Goal: Information Seeking & Learning: Learn about a topic

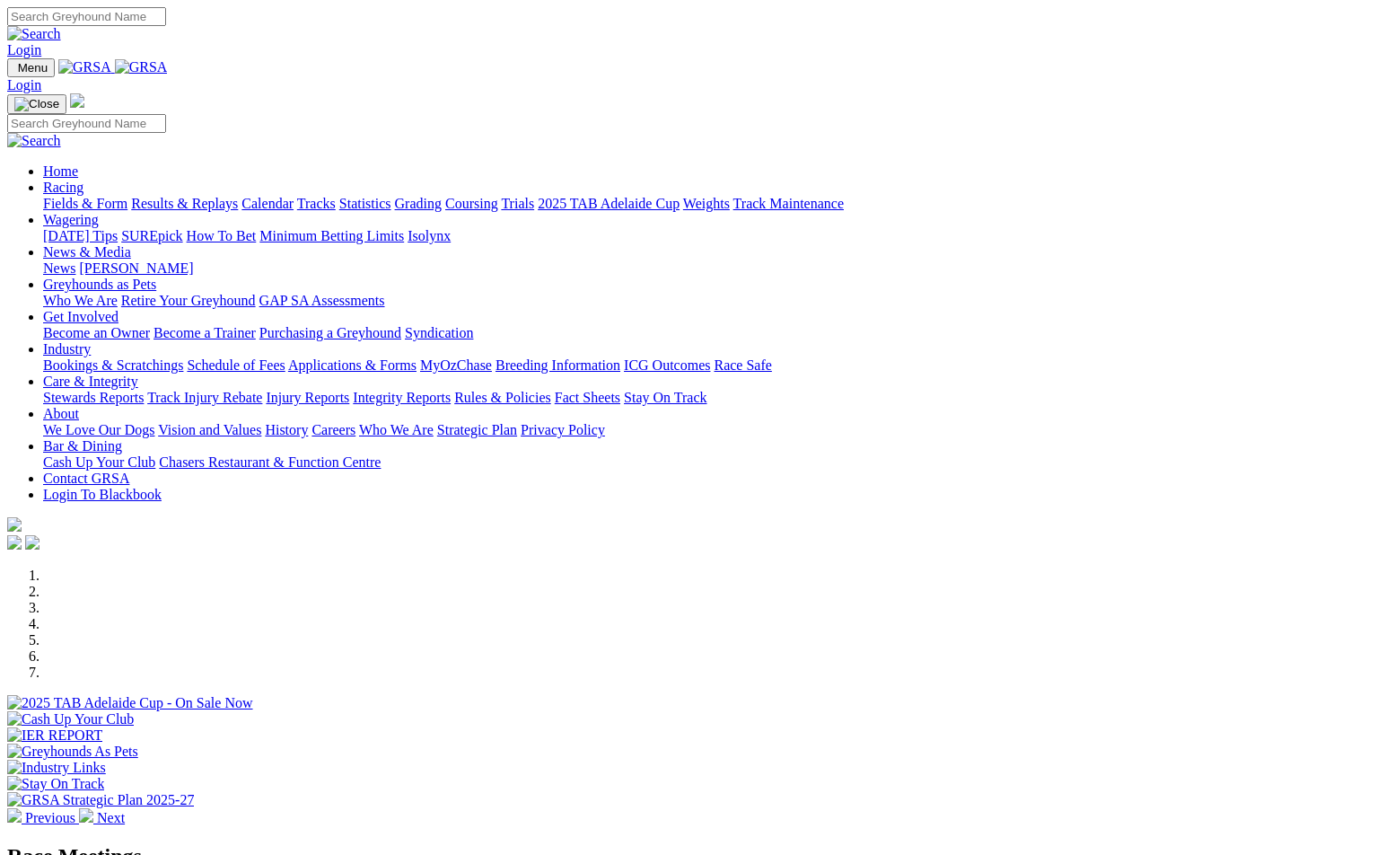
select select "[GEOGRAPHIC_DATA]"
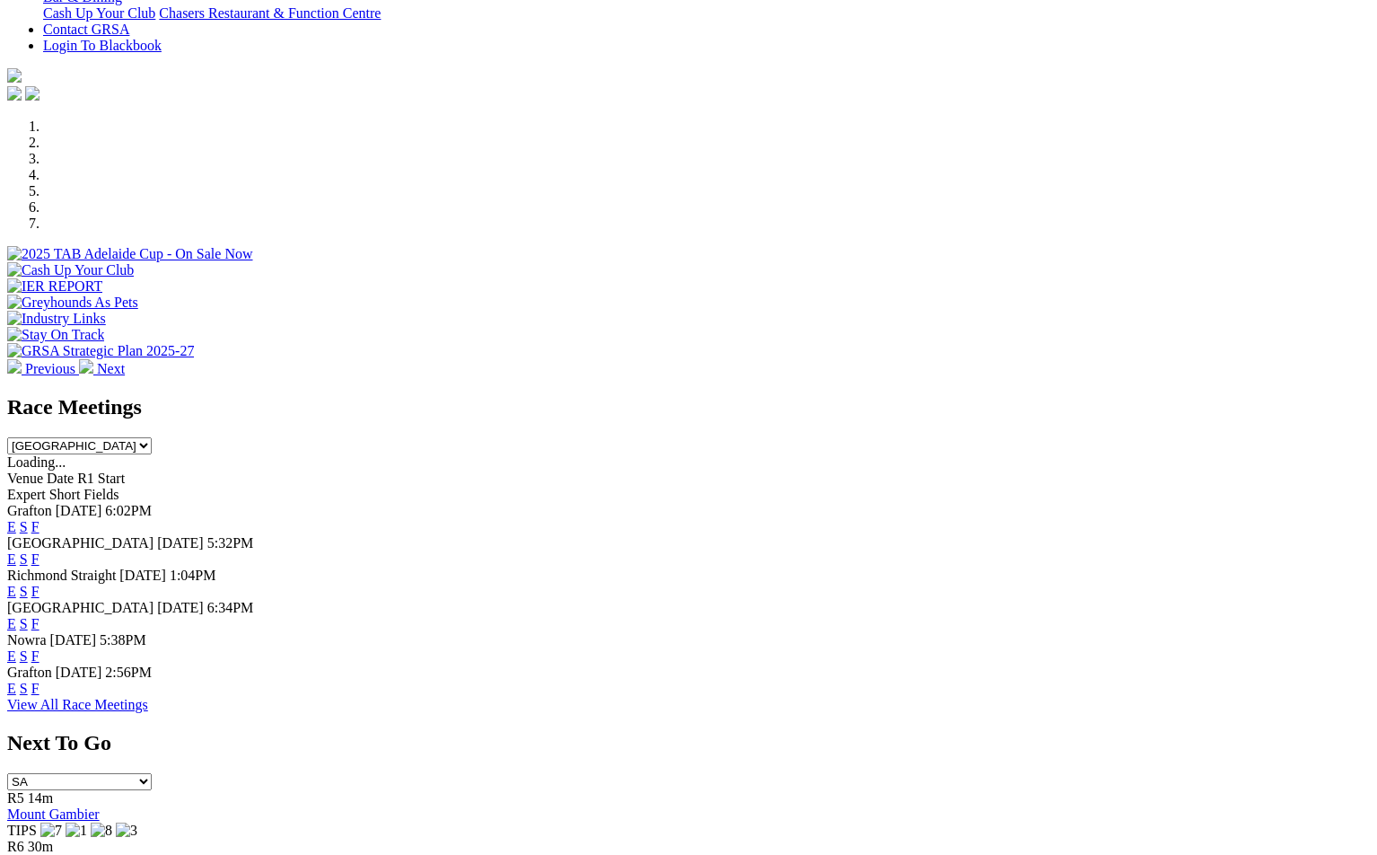
click at [148, 712] on link "View All Race Meetings" at bounding box center [77, 704] width 141 height 15
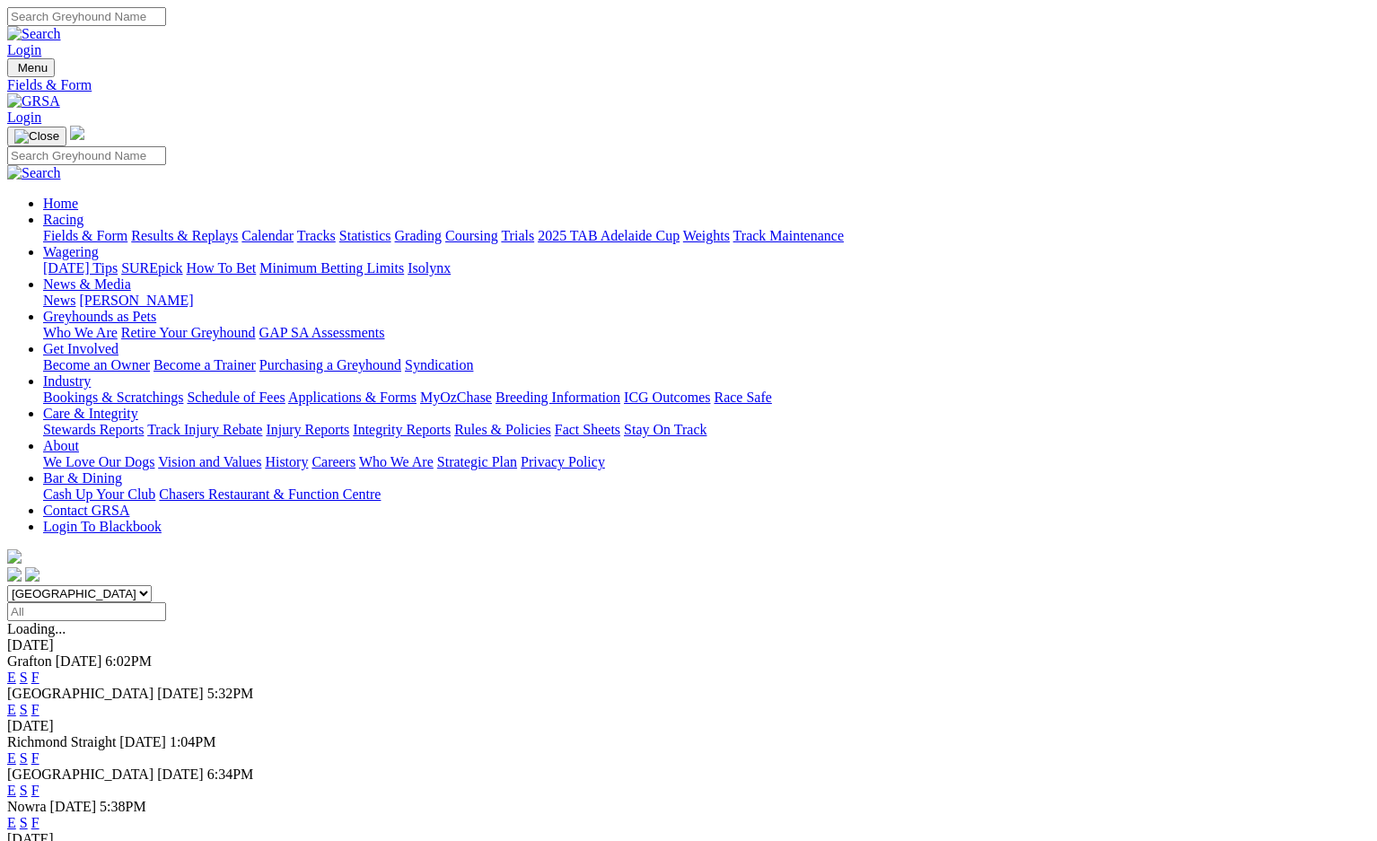
click at [166, 22] on input "Search" at bounding box center [86, 16] width 159 height 19
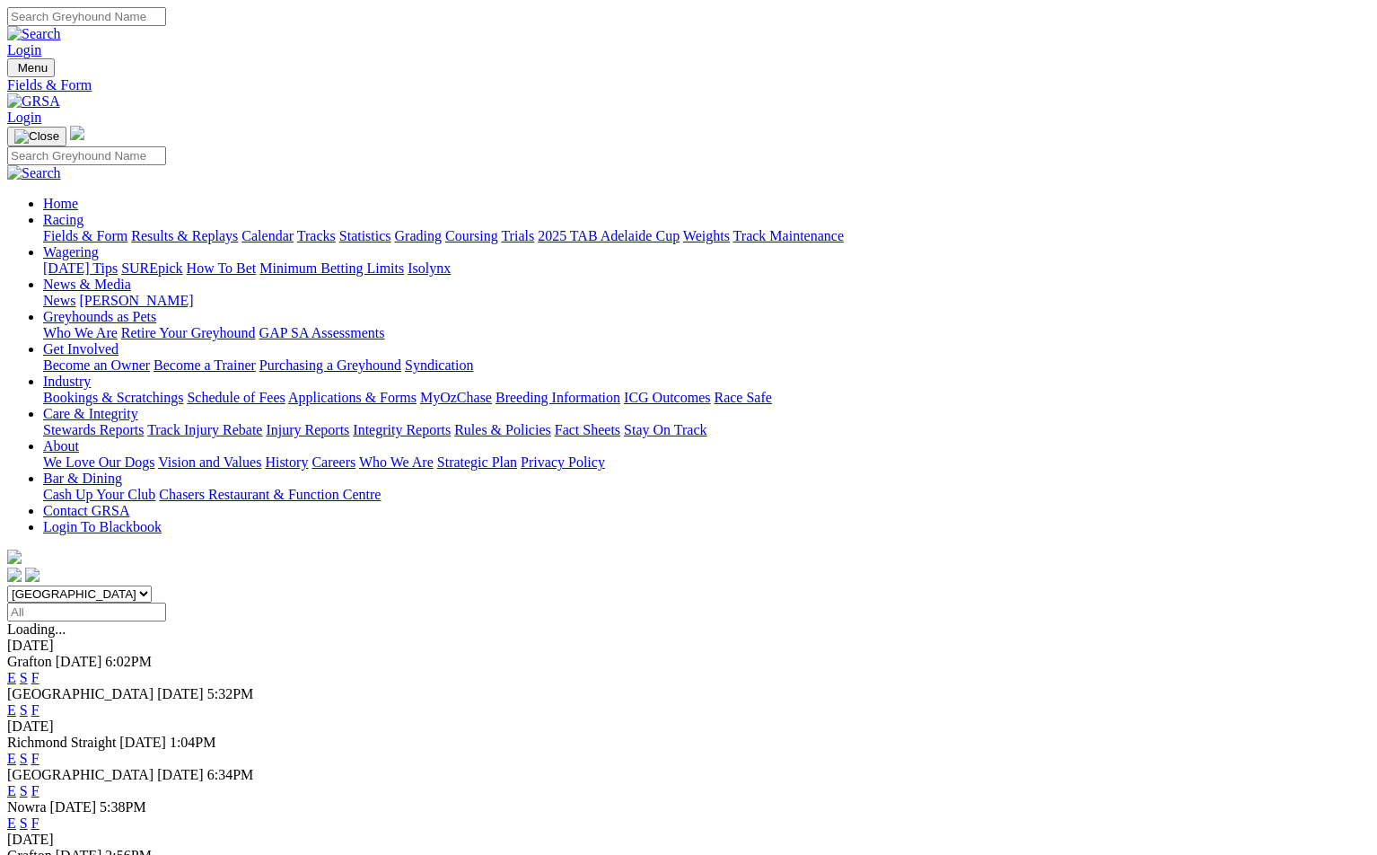
click at [166, 24] on input "Search" at bounding box center [86, 16] width 159 height 19
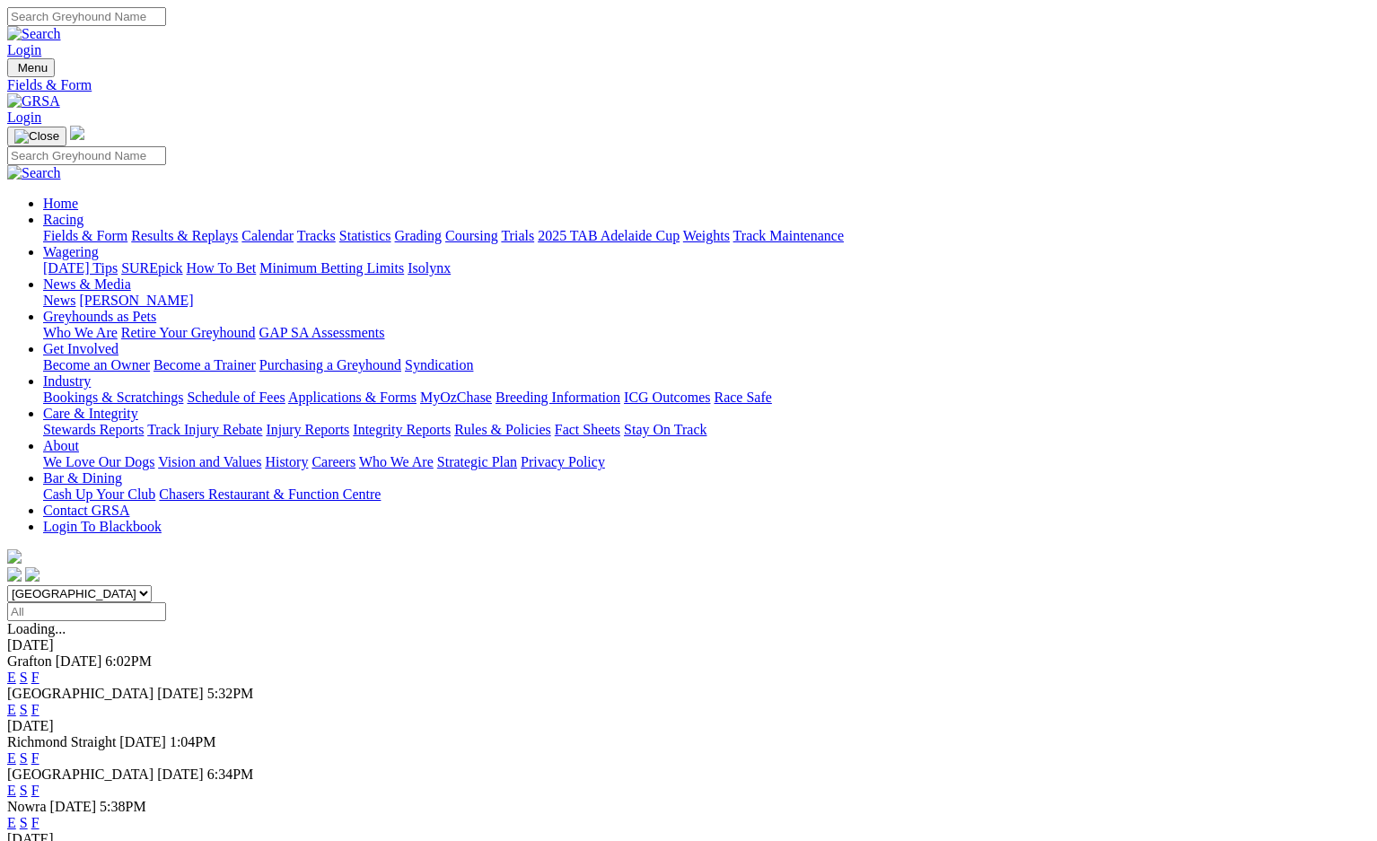
click at [166, 24] on input "Search" at bounding box center [86, 16] width 159 height 19
type input "critical moment"
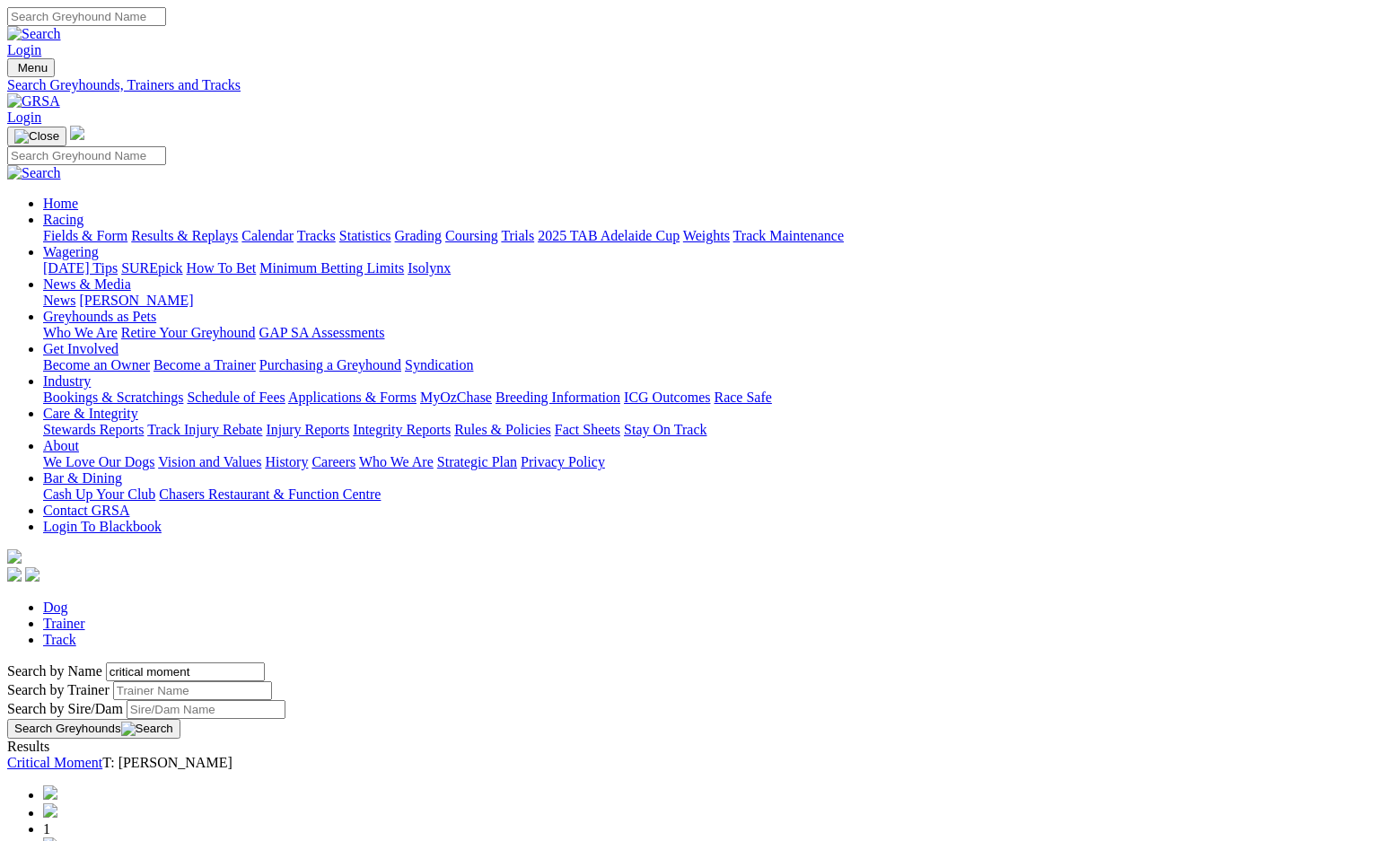
click at [102, 755] on link "Critical Moment" at bounding box center [54, 762] width 95 height 15
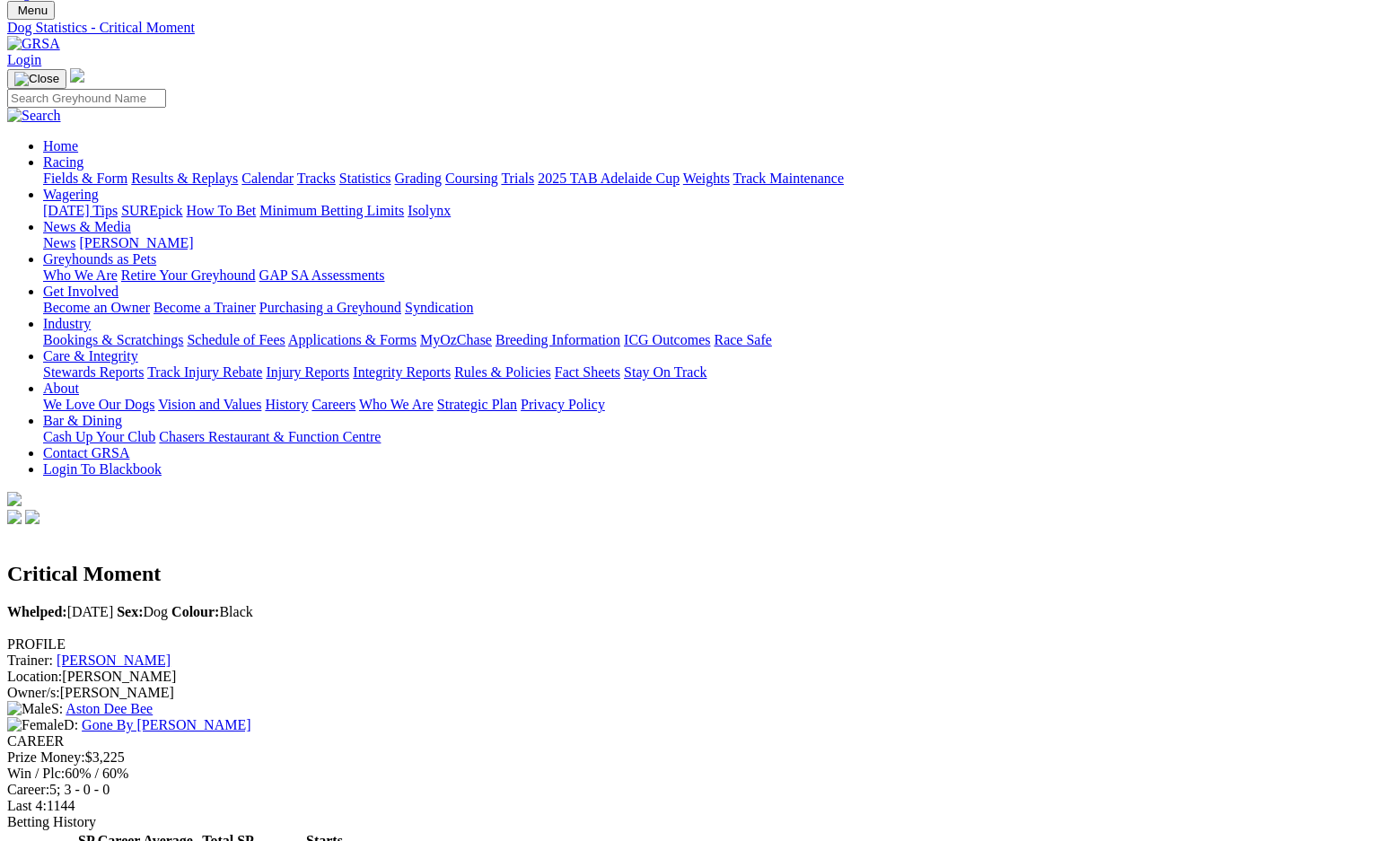
scroll to position [90, 0]
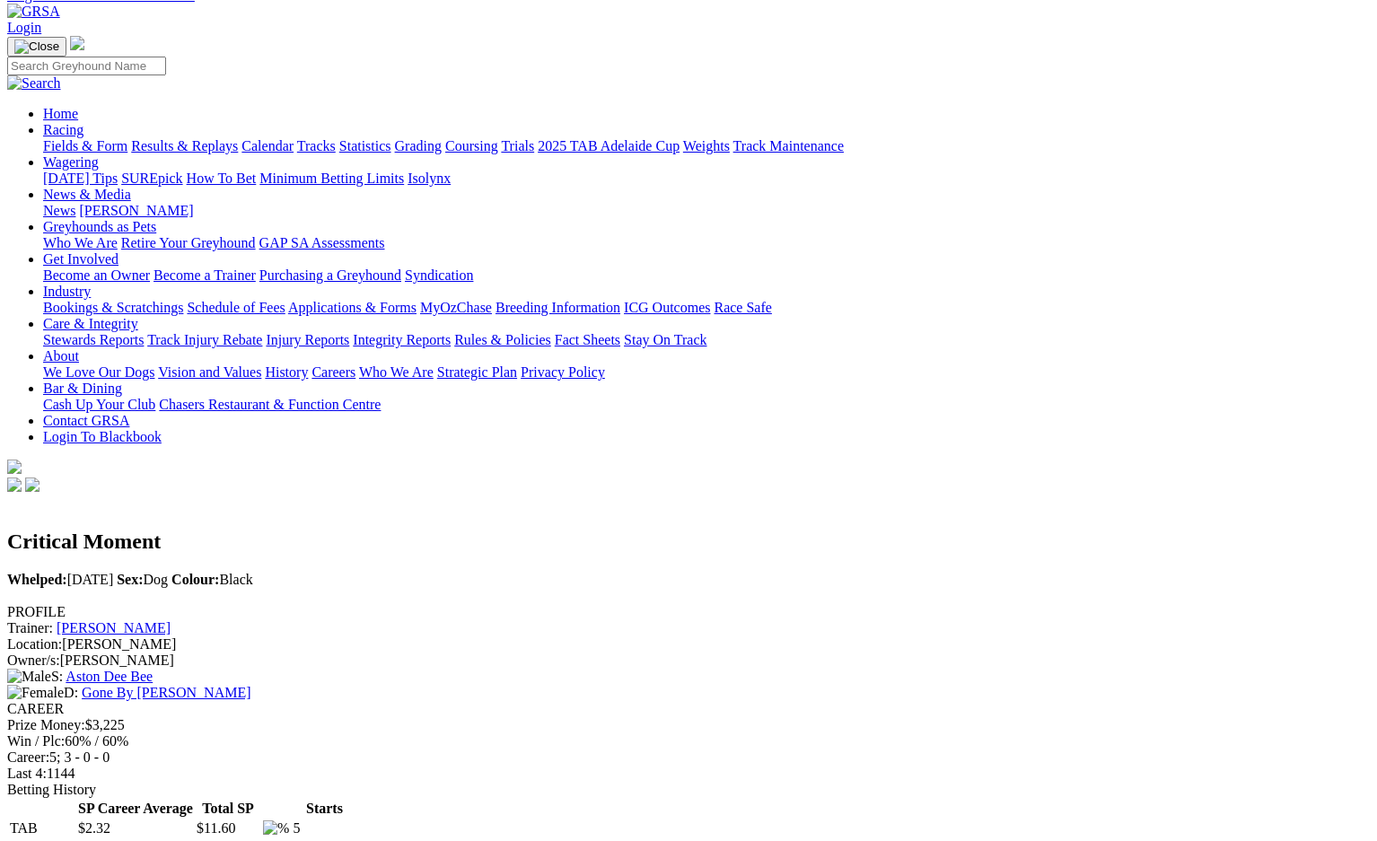
click at [250, 685] on link "Gone By Noon" at bounding box center [166, 692] width 169 height 15
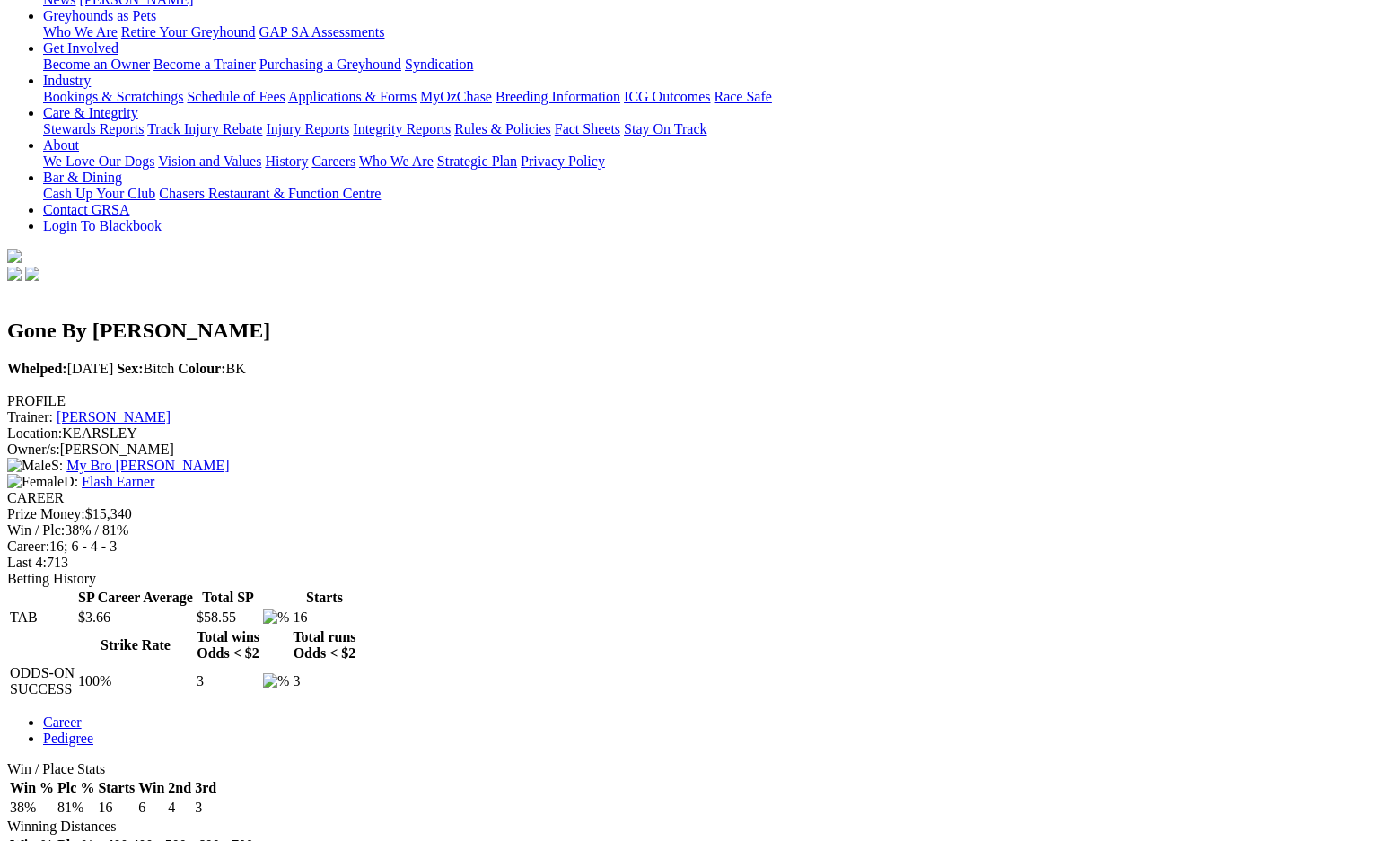
scroll to position [269, 0]
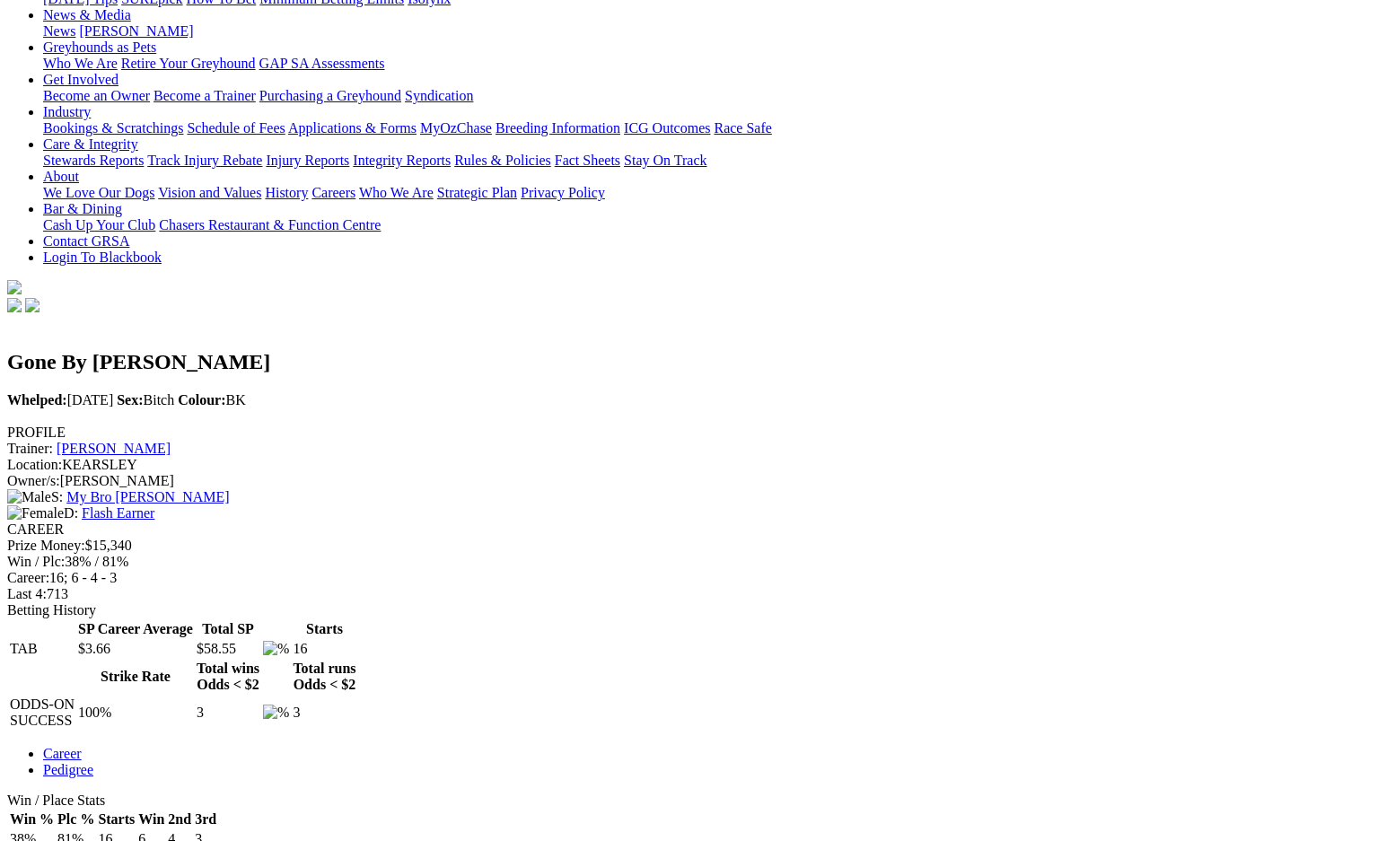
click at [93, 762] on link "Pedigree" at bounding box center [68, 769] width 50 height 15
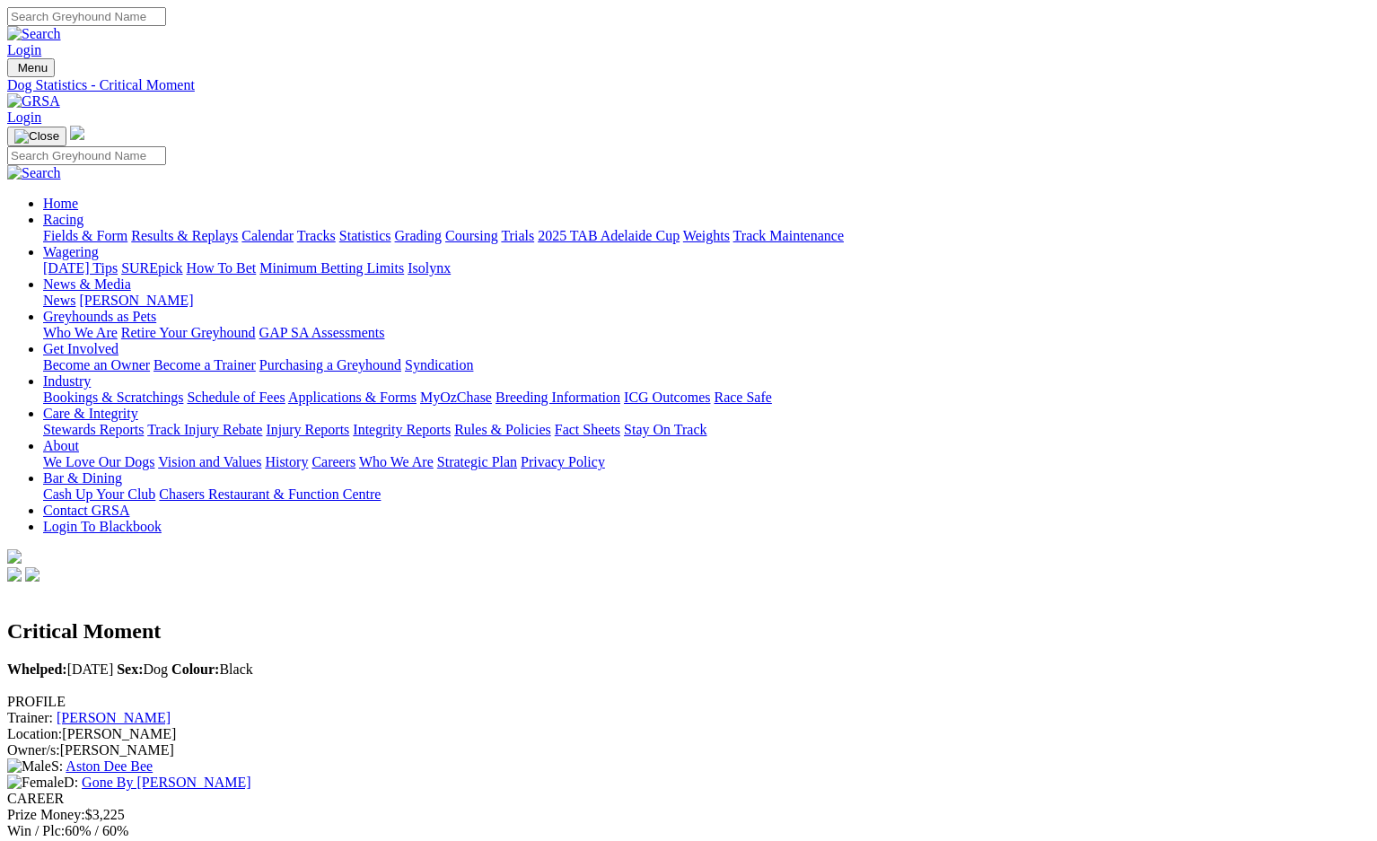
scroll to position [43, 0]
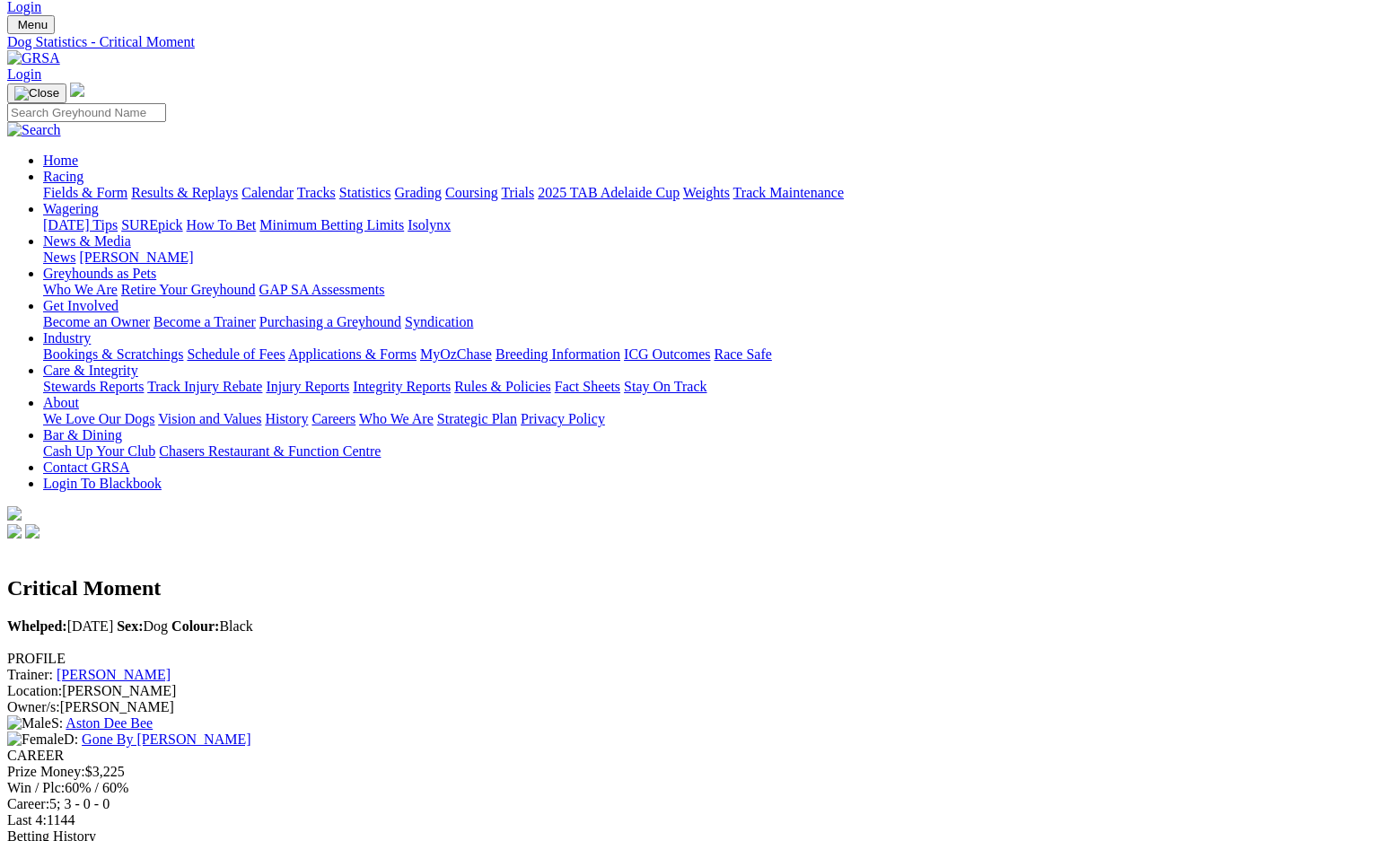
click at [570, 542] on div "Critical Moment Whelped: 11 Sep 2023 Sex: Dog Colour: Black" at bounding box center [688, 596] width 1363 height 109
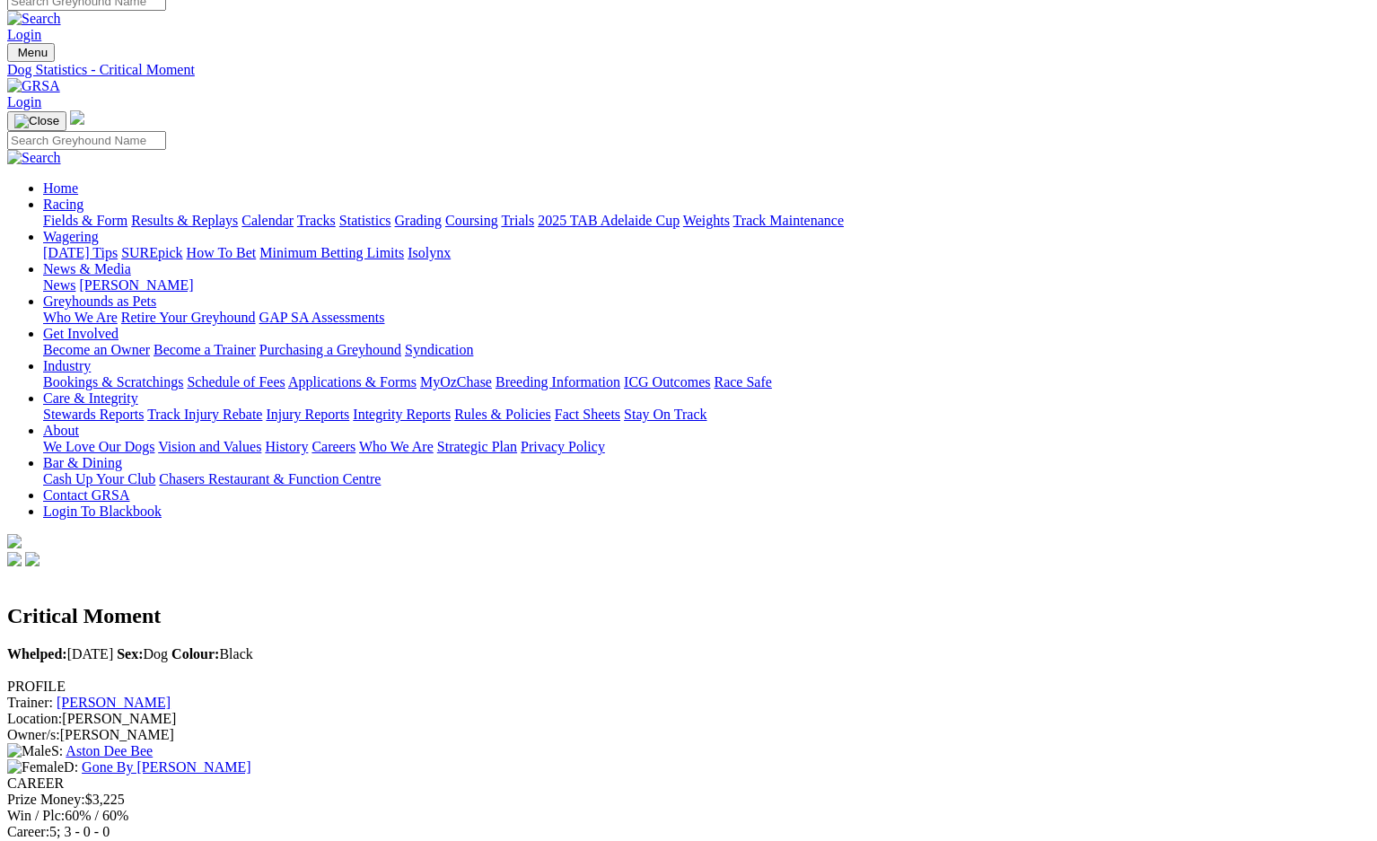
scroll to position [0, 0]
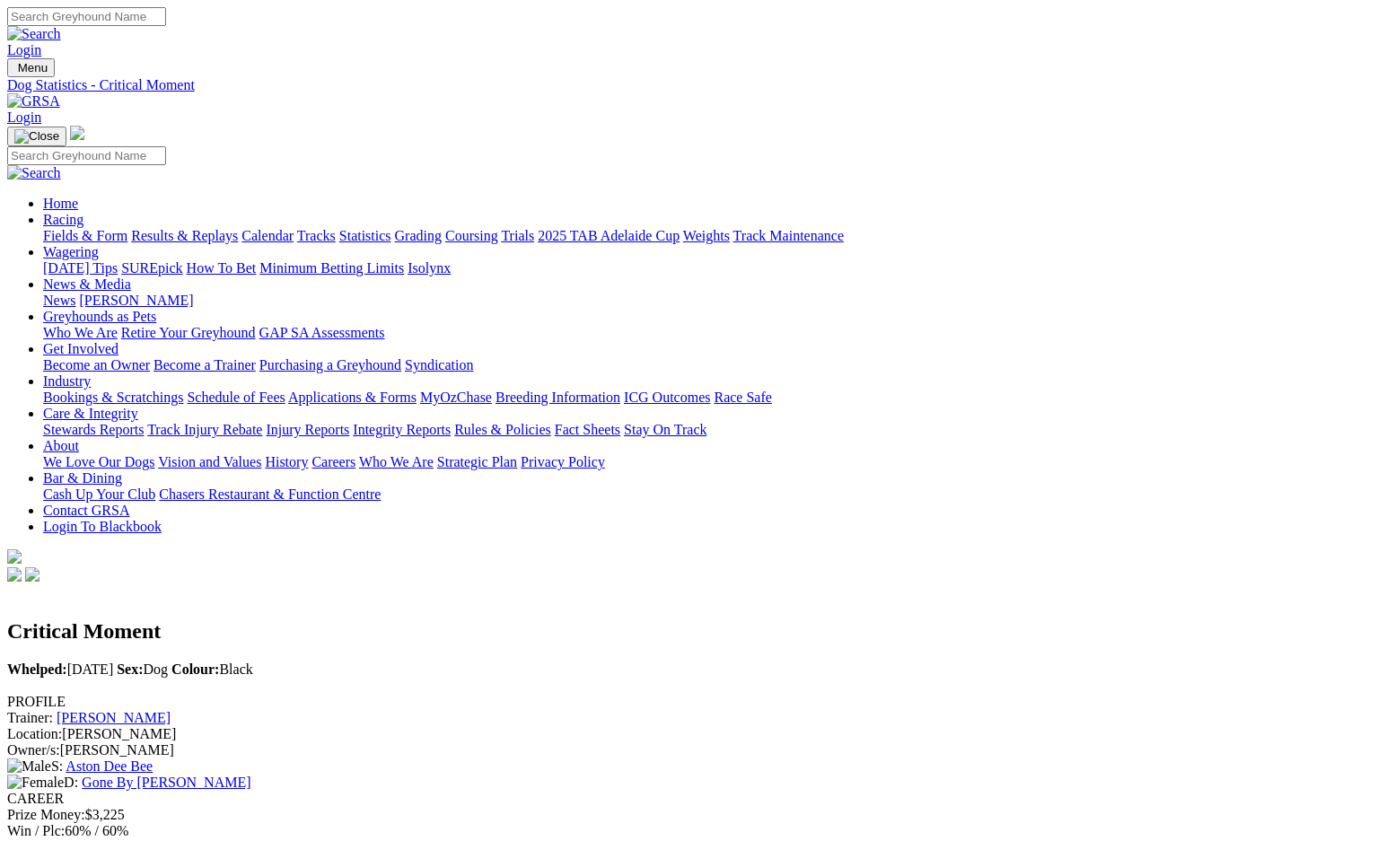
click at [171, 710] on link "[PERSON_NAME]" at bounding box center [114, 717] width 114 height 15
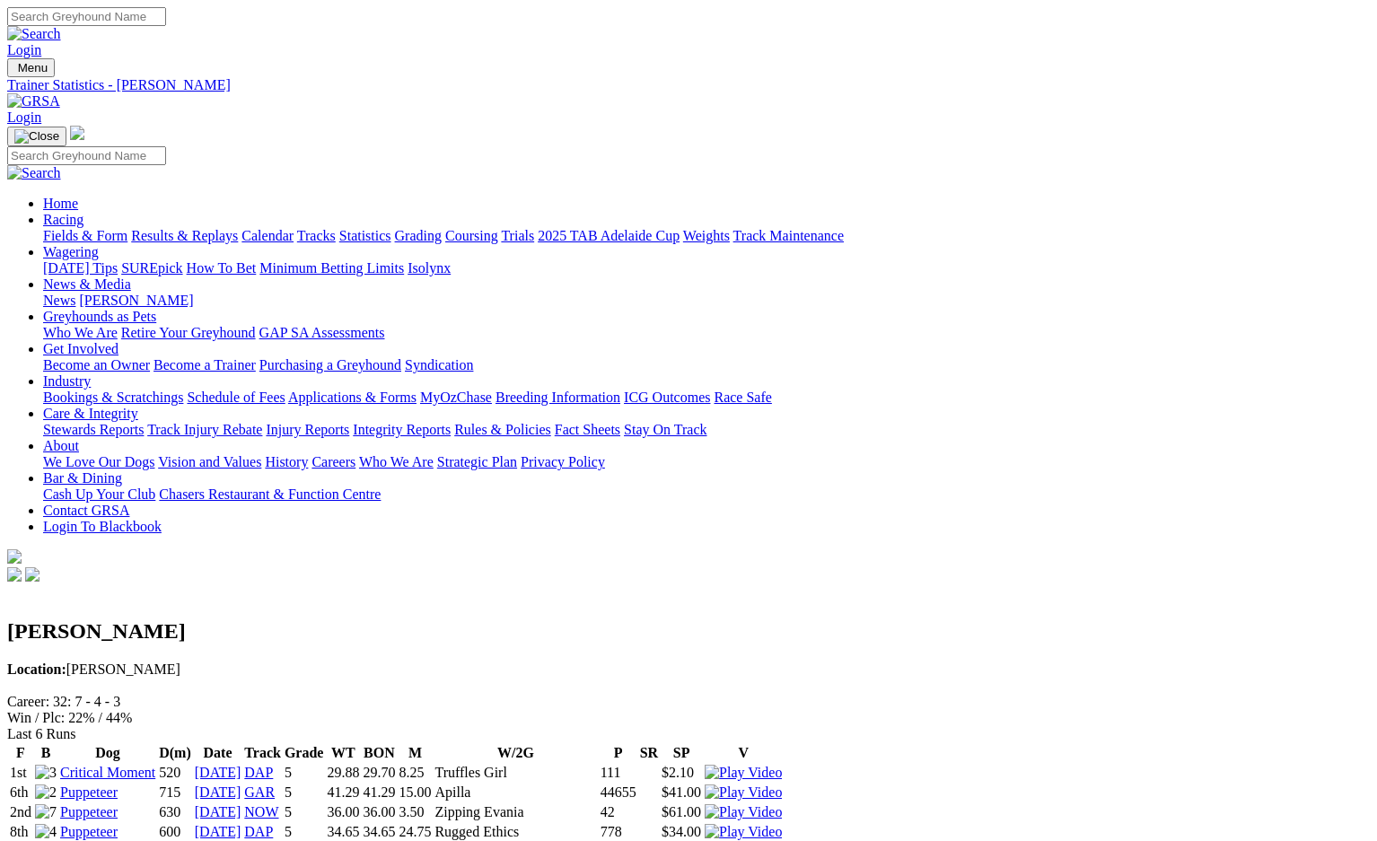
click at [132, 710] on text "22% / 44%" at bounding box center [100, 717] width 64 height 15
